Goal: Information Seeking & Learning: Compare options

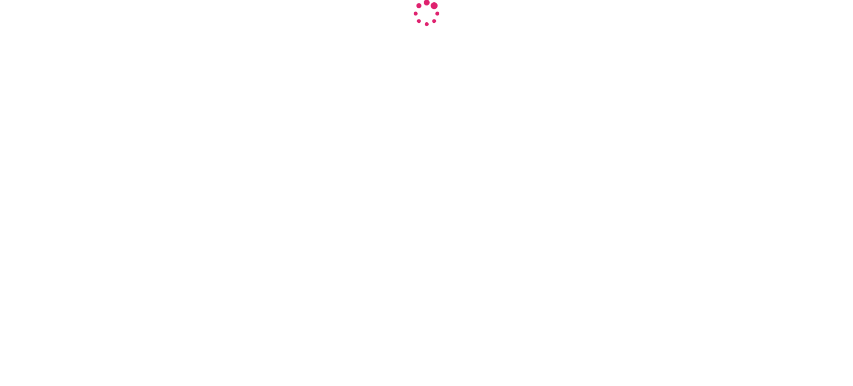
select select "INR"
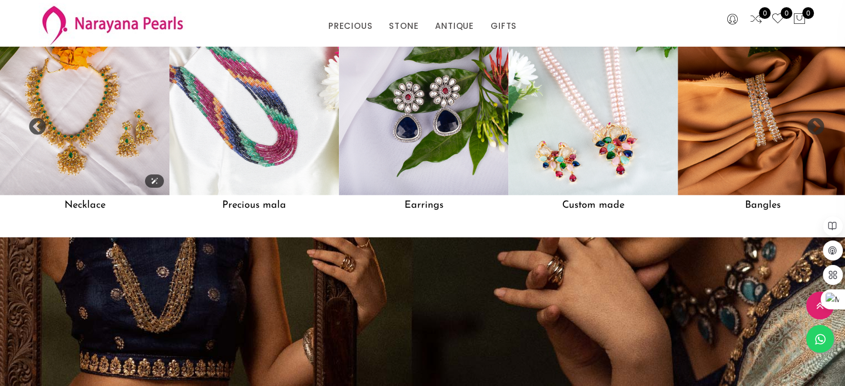
scroll to position [1031, 0]
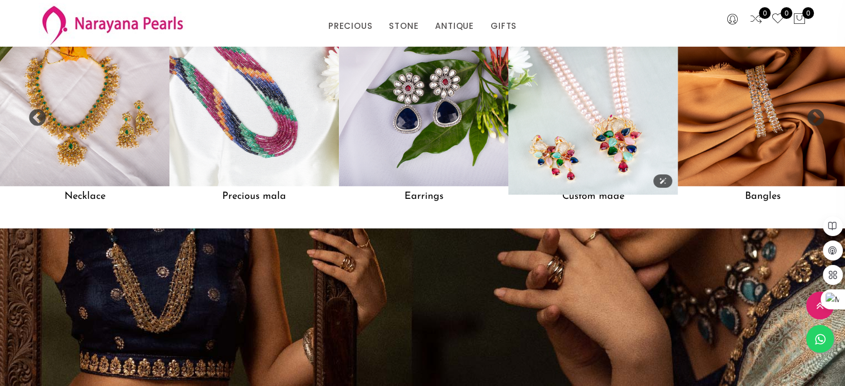
click at [547, 97] on img at bounding box center [593, 101] width 187 height 187
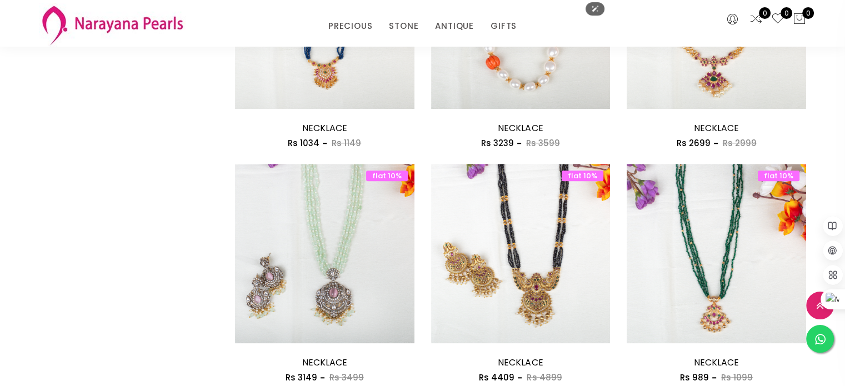
scroll to position [946, 0]
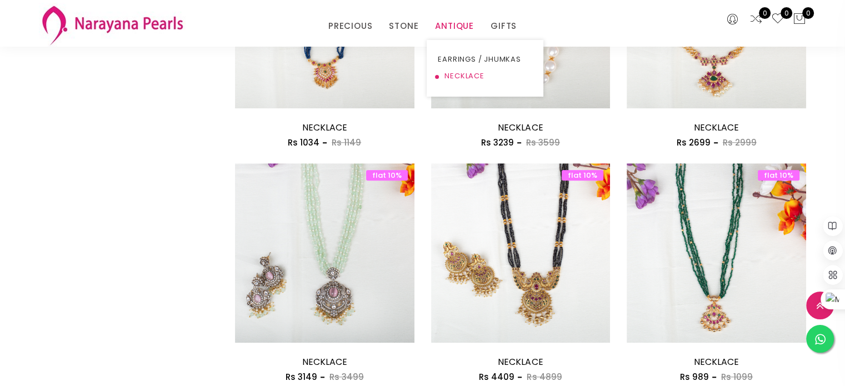
click at [451, 75] on link "NECKLACE" at bounding box center [485, 76] width 94 height 17
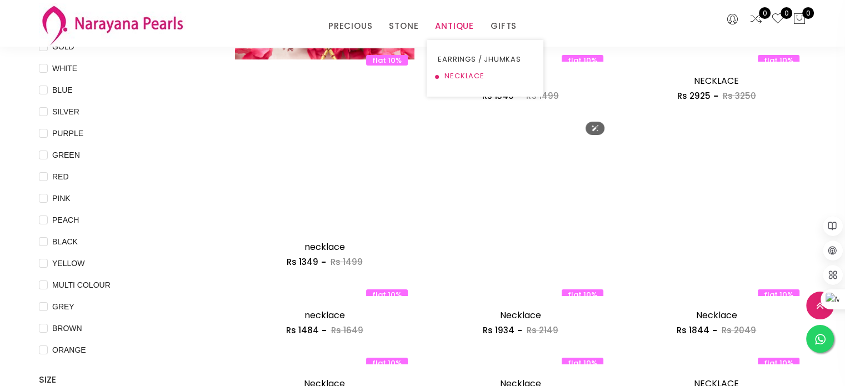
scroll to position [124, 0]
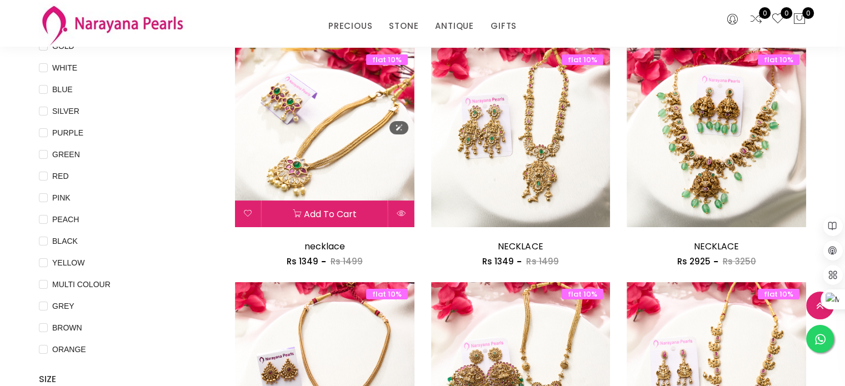
click at [340, 140] on img at bounding box center [324, 137] width 179 height 179
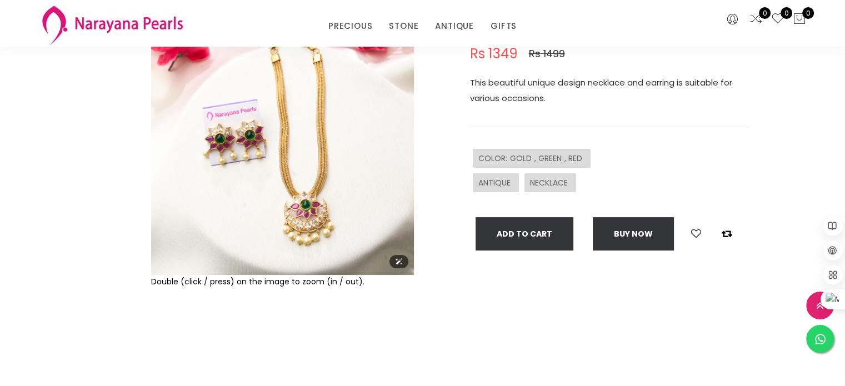
scroll to position [124, 0]
click at [395, 260] on icon at bounding box center [399, 261] width 8 height 8
click at [269, 173] on img at bounding box center [282, 143] width 263 height 263
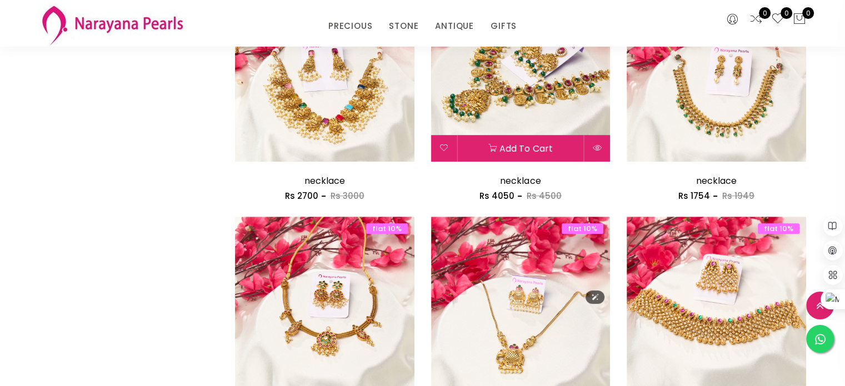
scroll to position [892, 0]
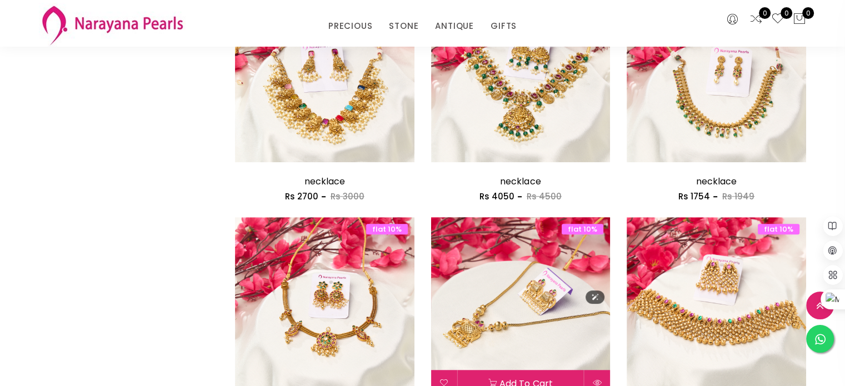
click at [510, 307] on img at bounding box center [520, 306] width 179 height 179
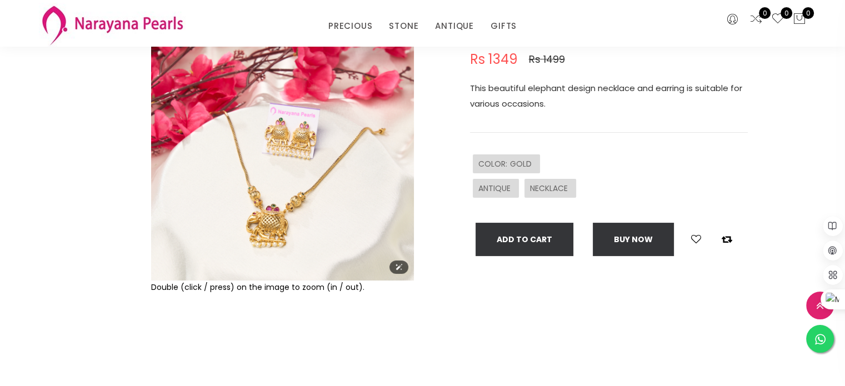
scroll to position [119, 0]
click at [275, 240] on img at bounding box center [282, 148] width 263 height 263
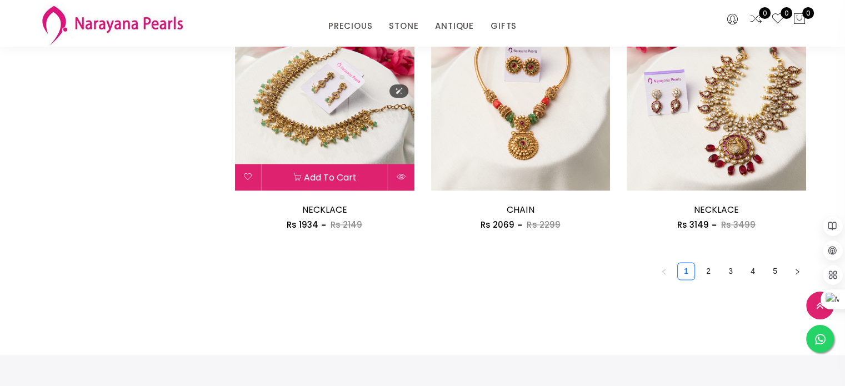
scroll to position [1567, 0]
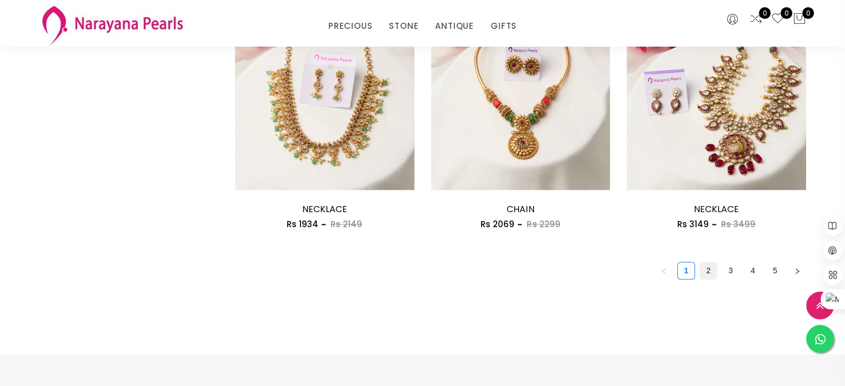
click at [707, 263] on link "2" at bounding box center [708, 270] width 17 height 17
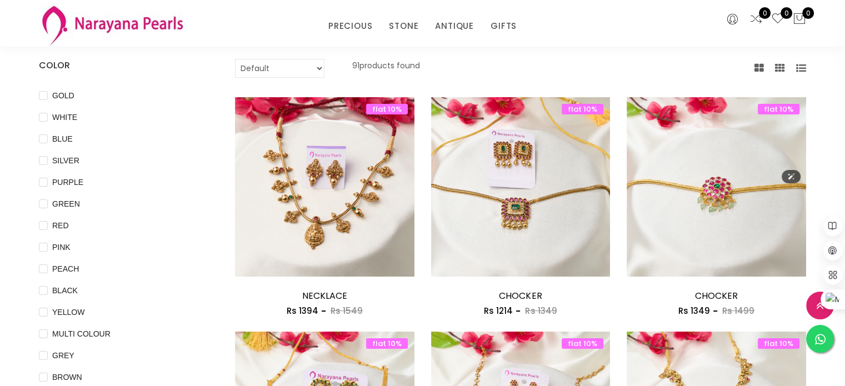
scroll to position [76, 0]
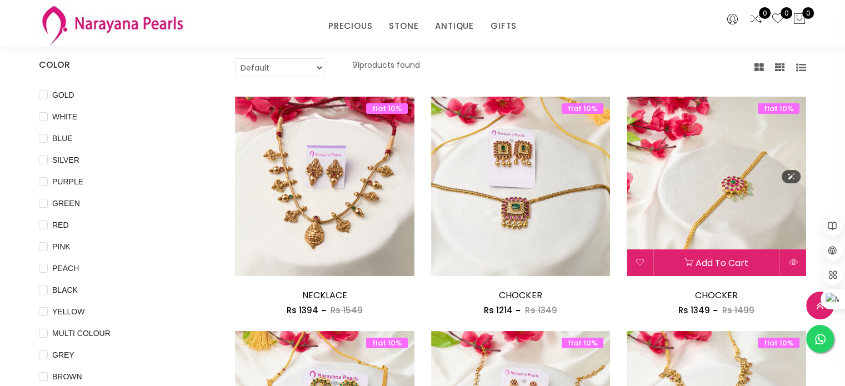
click at [712, 194] on img at bounding box center [716, 186] width 179 height 179
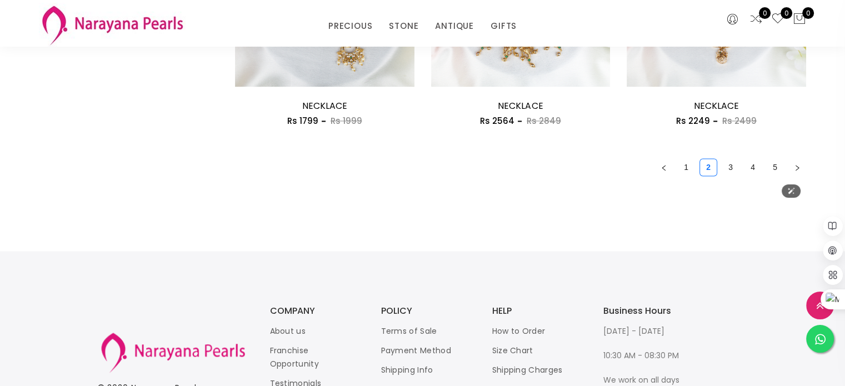
scroll to position [1687, 0]
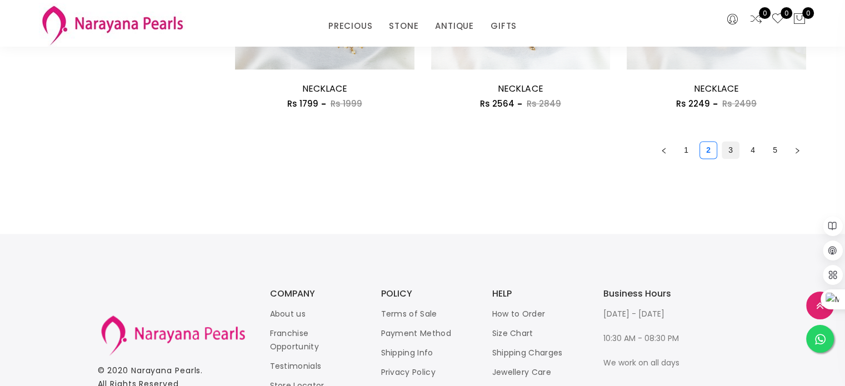
click at [732, 151] on link "3" at bounding box center [730, 150] width 17 height 17
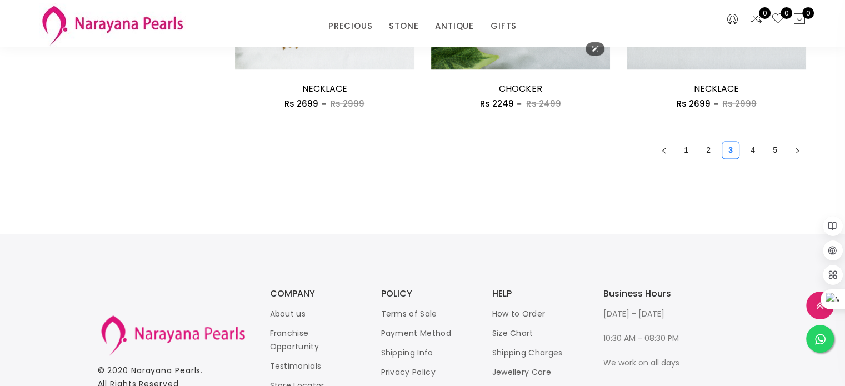
scroll to position [1608, 0]
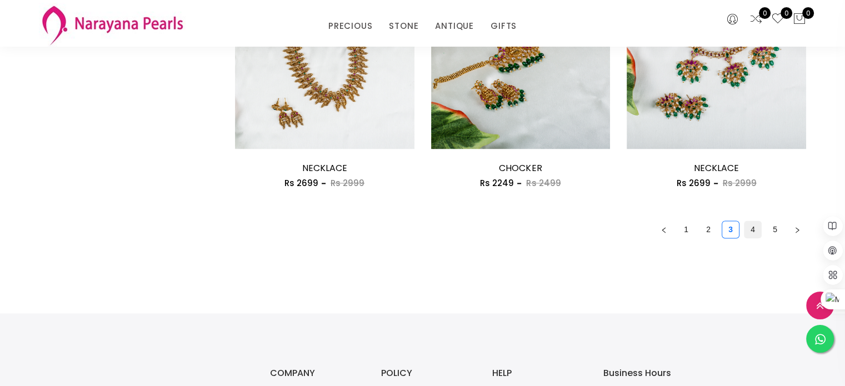
click at [752, 231] on link "4" at bounding box center [752, 229] width 17 height 17
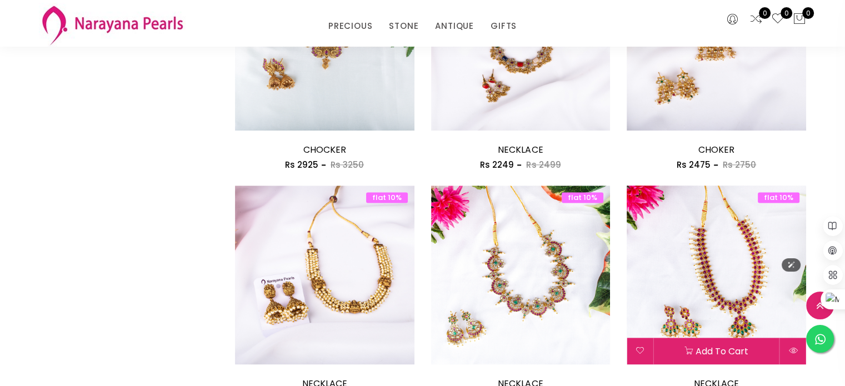
scroll to position [1488, 0]
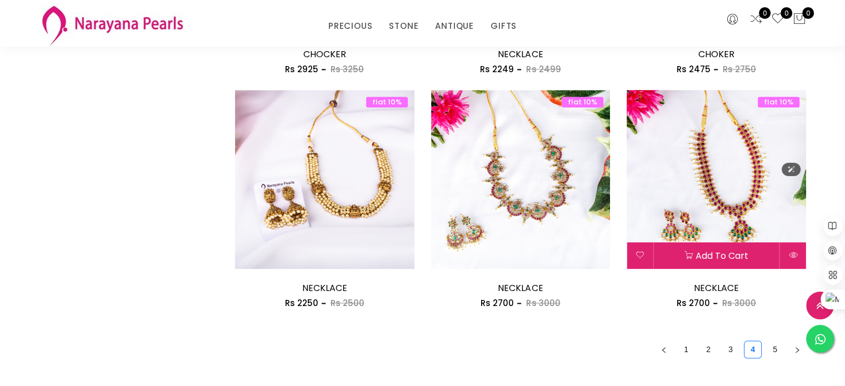
click at [704, 200] on img at bounding box center [716, 179] width 179 height 179
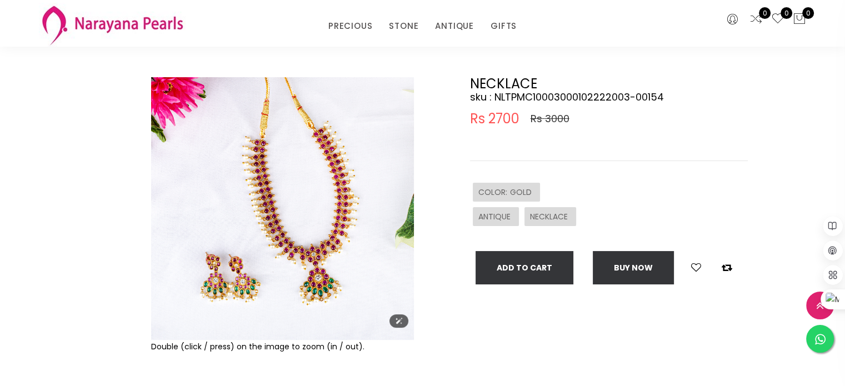
scroll to position [64, 0]
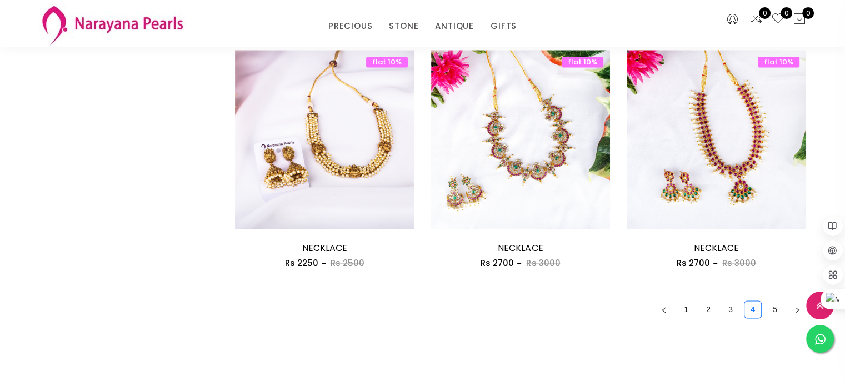
scroll to position [1564, 0]
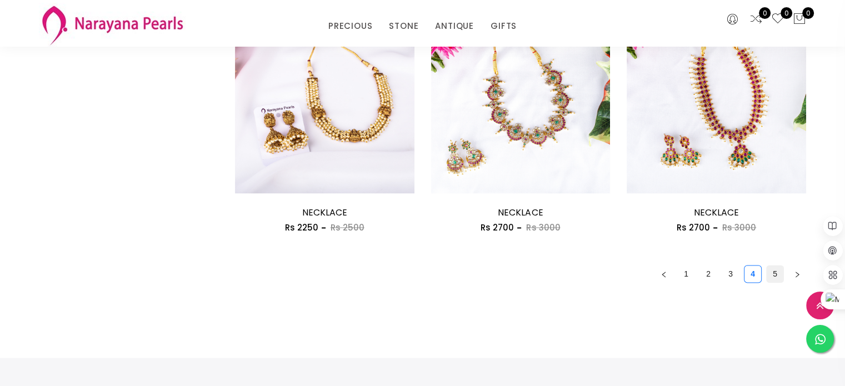
click at [775, 277] on link "5" at bounding box center [775, 274] width 17 height 17
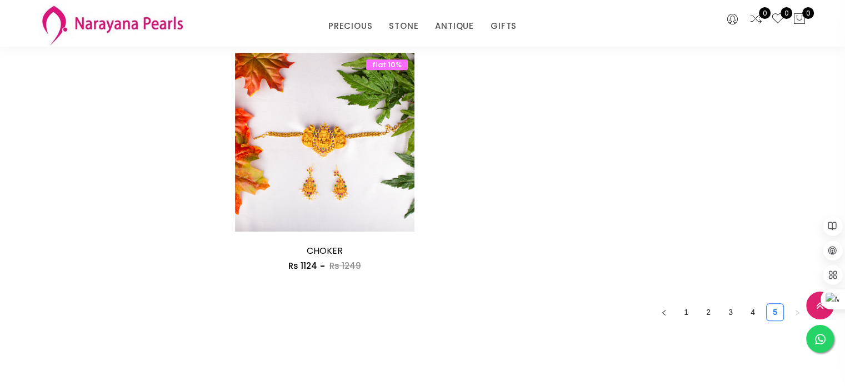
scroll to position [588, 0]
click at [407, 72] on link "NECKLACE" at bounding box center [439, 76] width 94 height 17
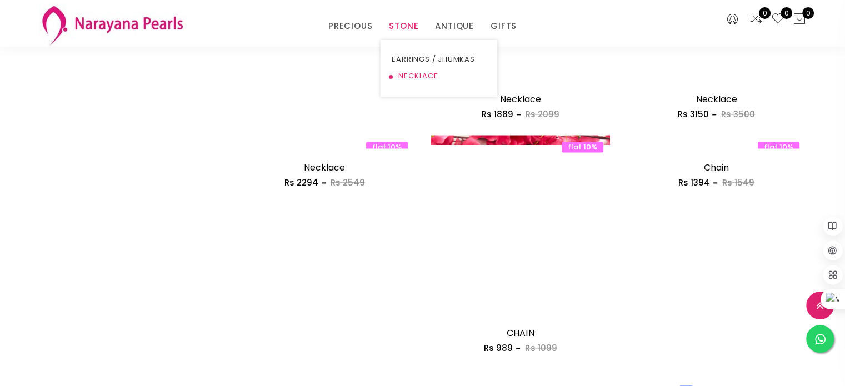
scroll to position [1646, 0]
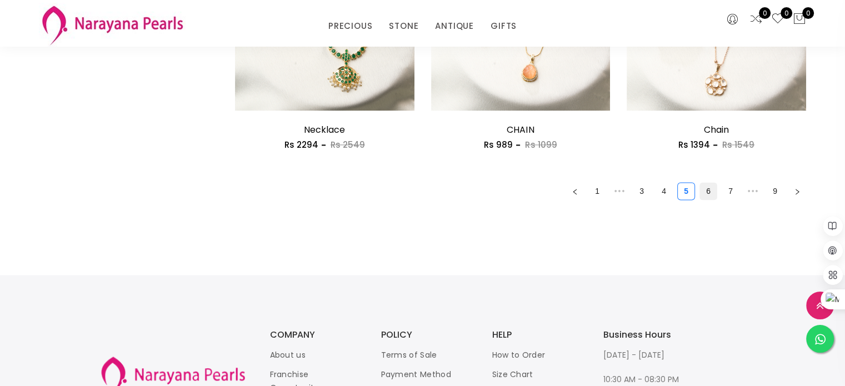
click at [706, 196] on link "6" at bounding box center [708, 191] width 17 height 17
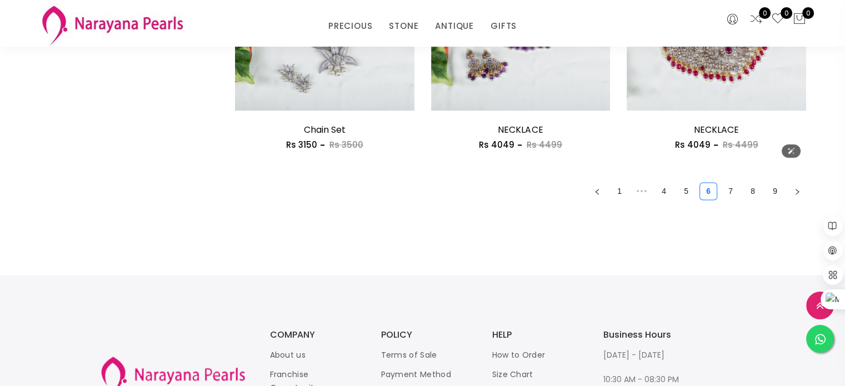
scroll to position [1506, 0]
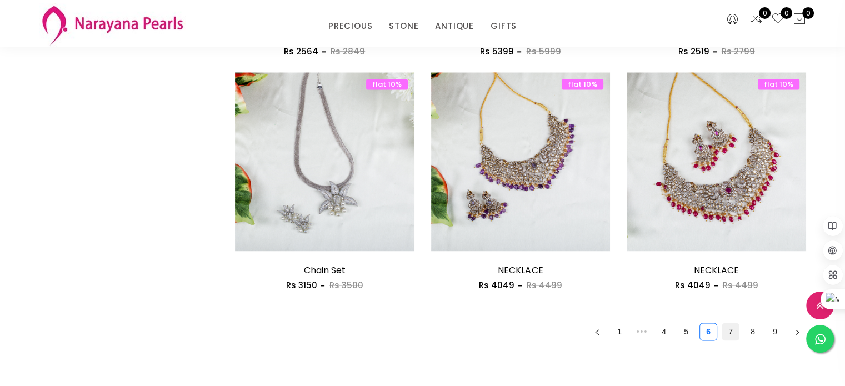
click at [727, 332] on link "7" at bounding box center [730, 331] width 17 height 17
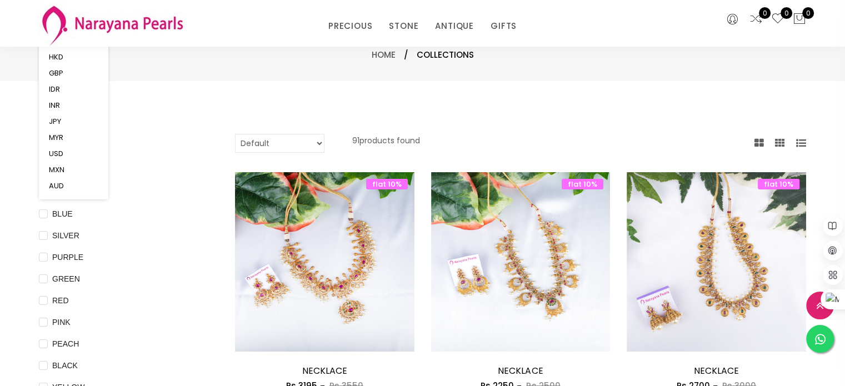
scroll to position [529, 0]
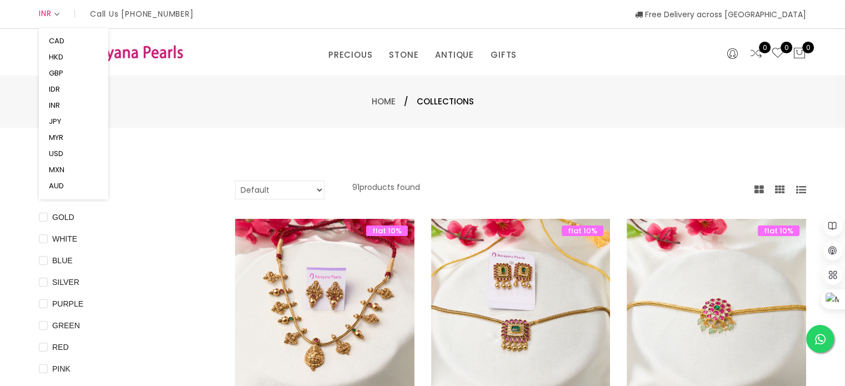
scroll to position [76, 0]
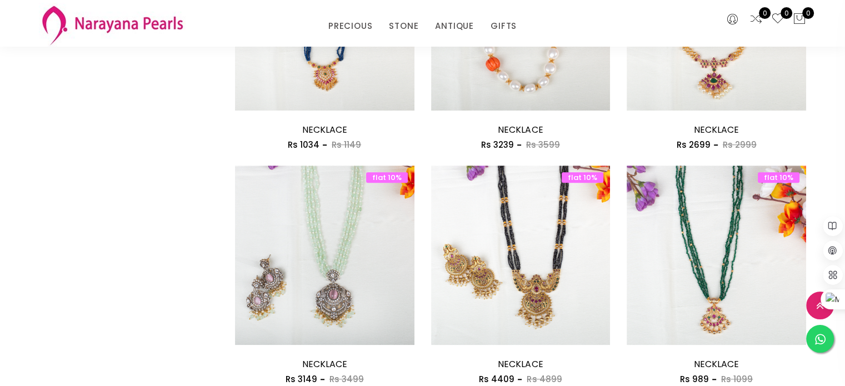
scroll to position [946, 0]
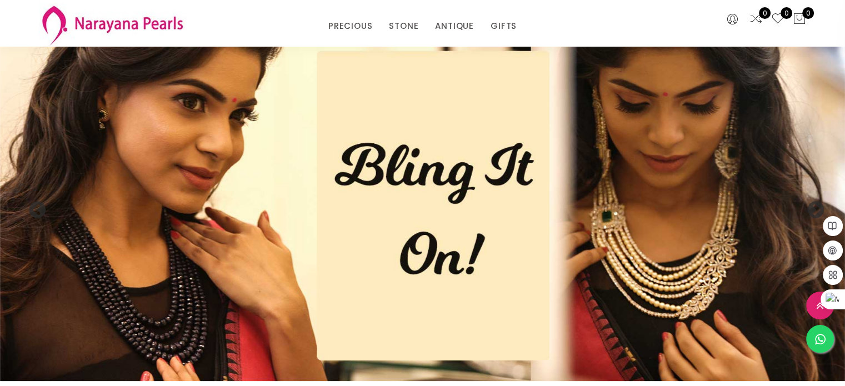
scroll to position [1031, 0]
